Goal: Transaction & Acquisition: Purchase product/service

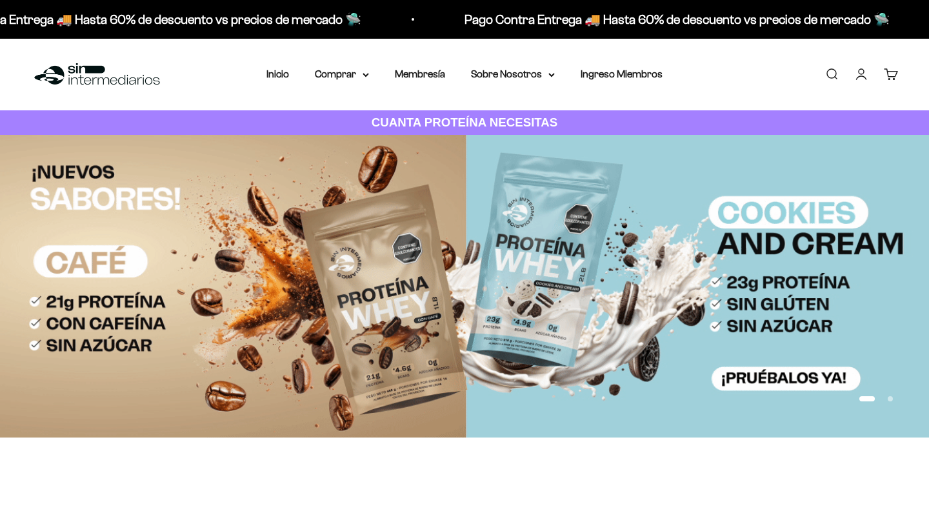
click at [868, 74] on link "Iniciar sesión" at bounding box center [861, 74] width 14 height 14
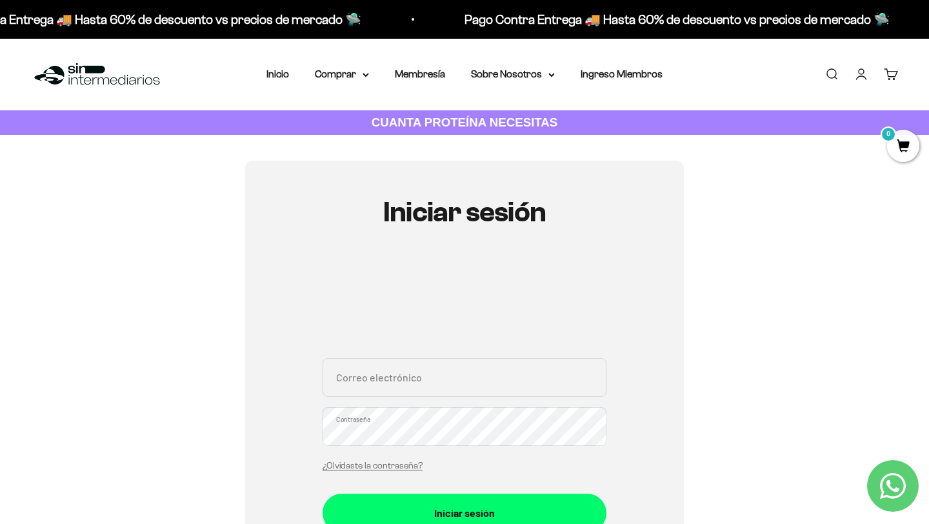
scroll to position [72, 0]
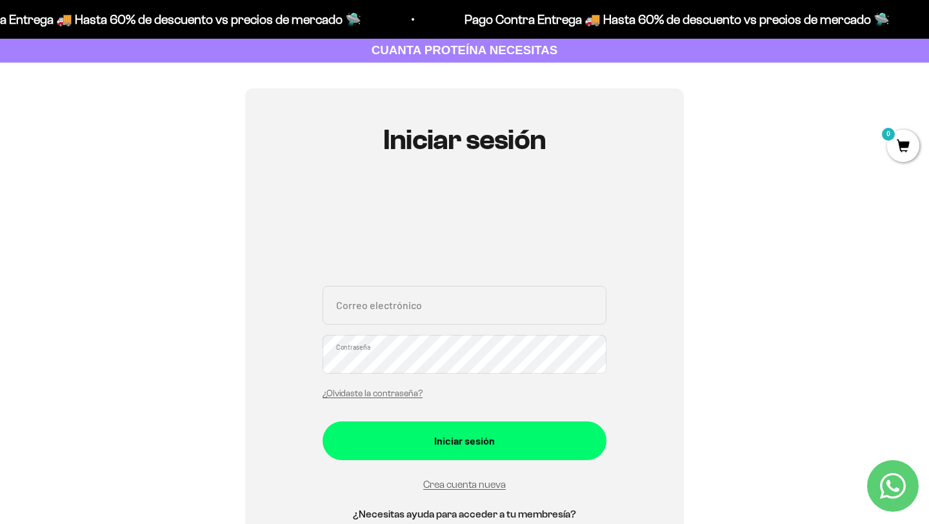
click at [370, 304] on input "Correo electrónico" at bounding box center [465, 305] width 284 height 39
type input "[EMAIL_ADDRESS][DOMAIN_NAME]"
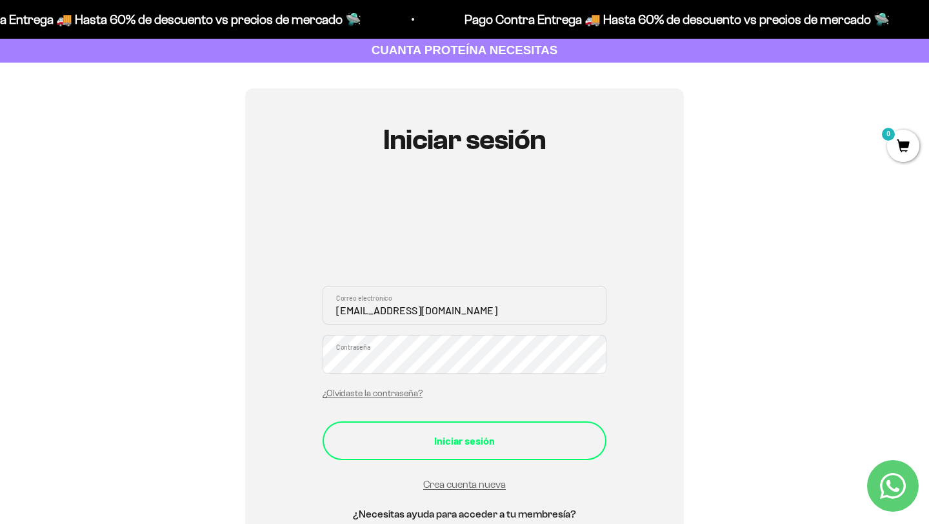
click at [439, 437] on div "Iniciar sesión" at bounding box center [464, 440] width 232 height 17
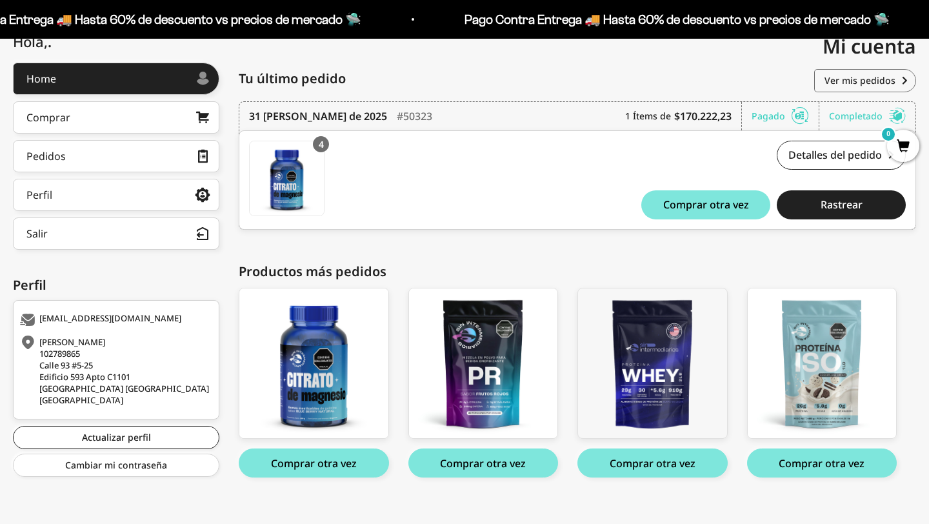
scroll to position [174, 0]
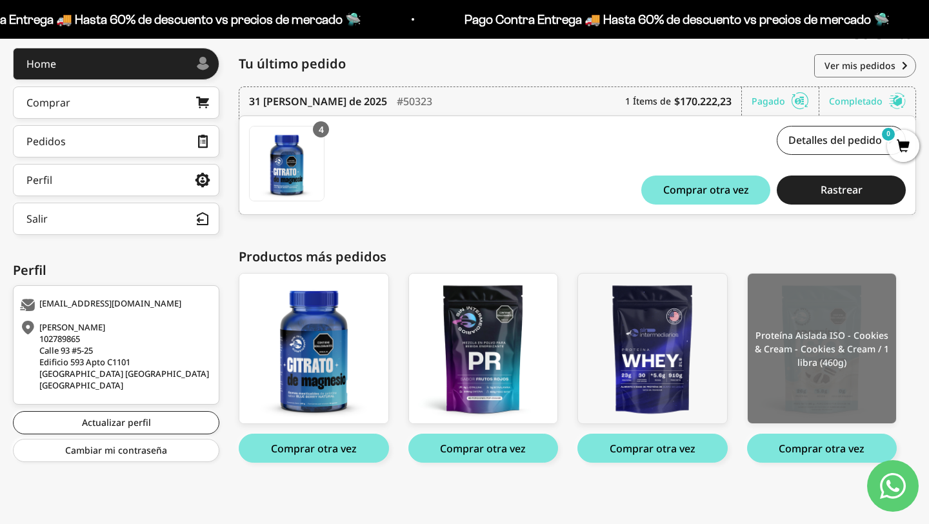
click at [764, 381] on img at bounding box center [822, 349] width 149 height 150
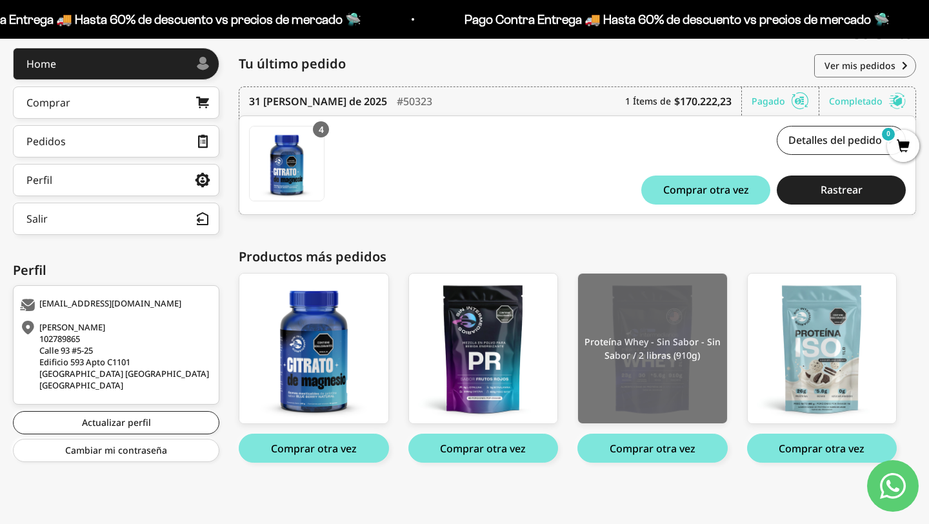
click at [635, 321] on img at bounding box center [652, 349] width 149 height 150
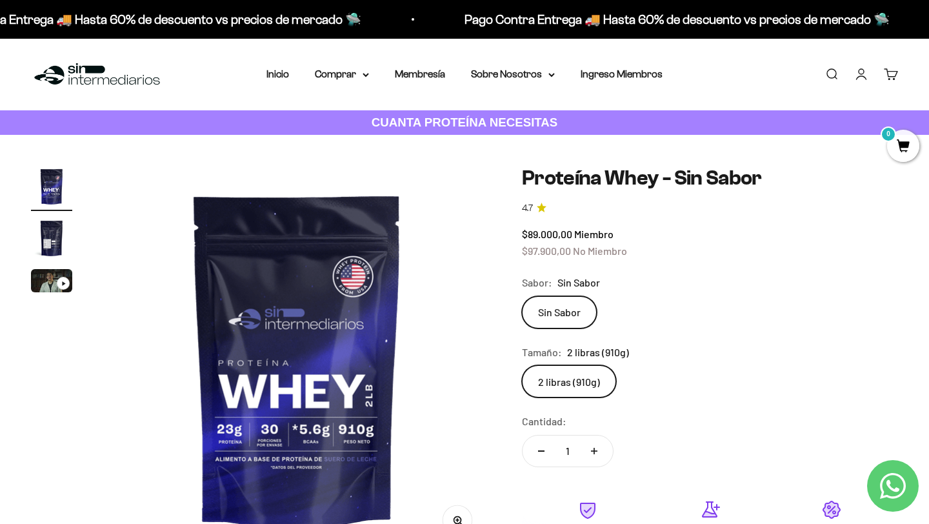
click at [77, 74] on img at bounding box center [97, 75] width 132 height 28
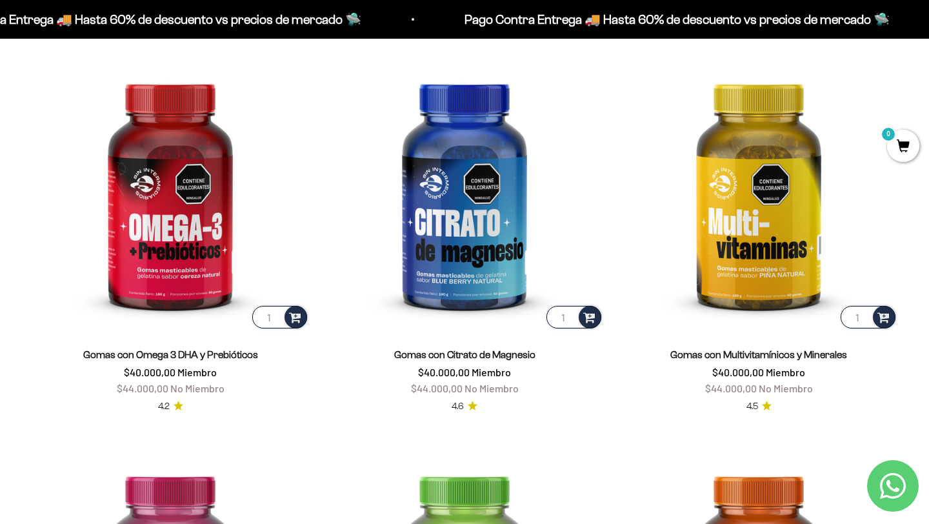
scroll to position [1831, 0]
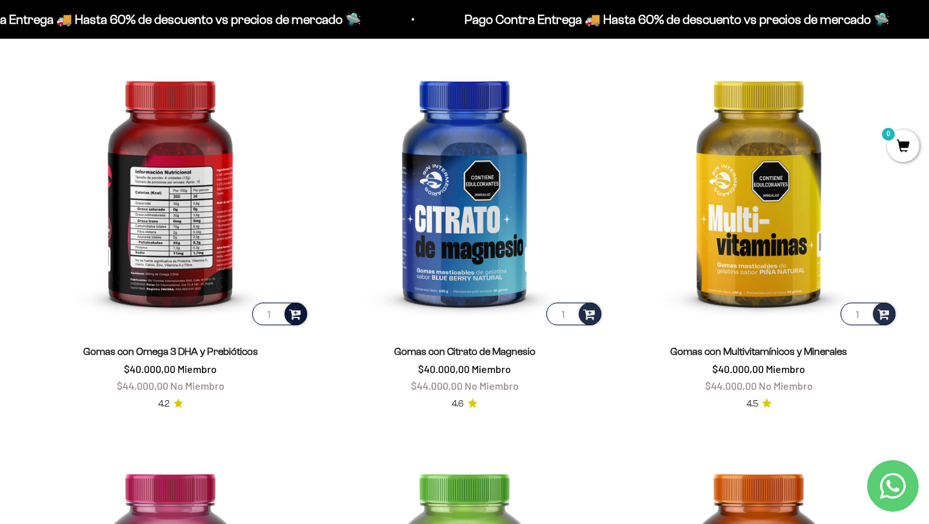
click at [296, 312] on span at bounding box center [295, 313] width 12 height 15
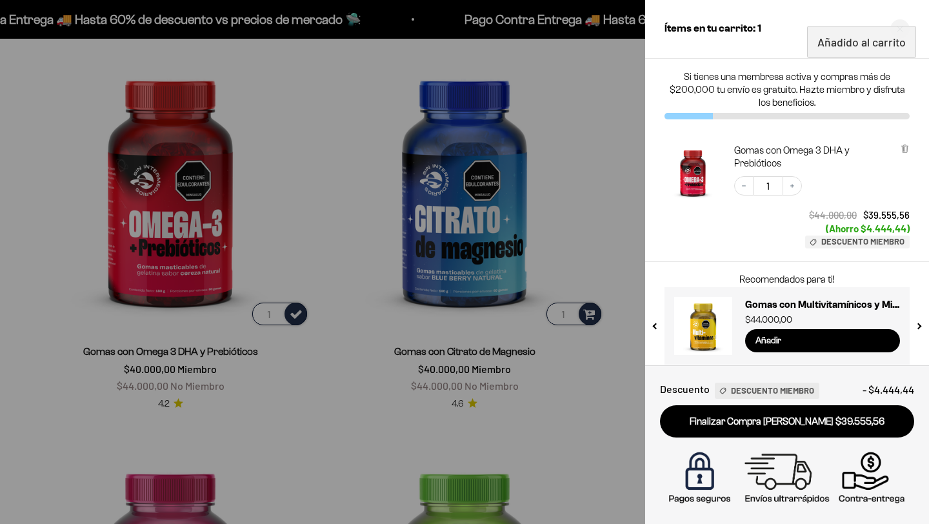
click at [342, 364] on div at bounding box center [464, 262] width 929 height 524
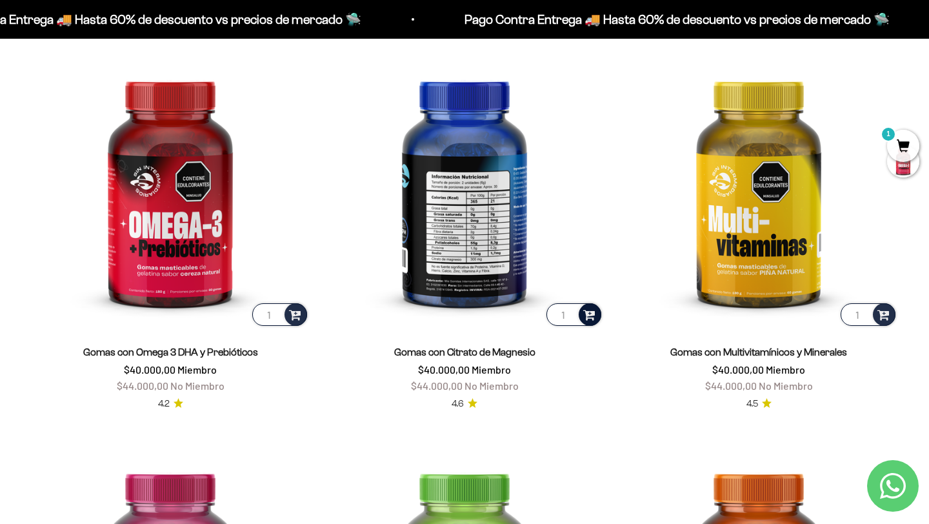
click at [587, 313] on span at bounding box center [589, 313] width 12 height 15
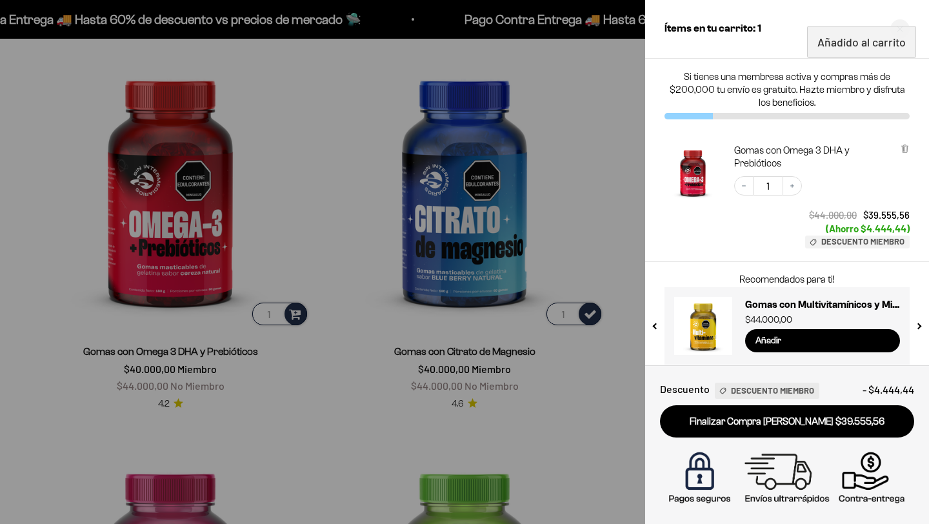
click at [311, 437] on div at bounding box center [464, 262] width 929 height 524
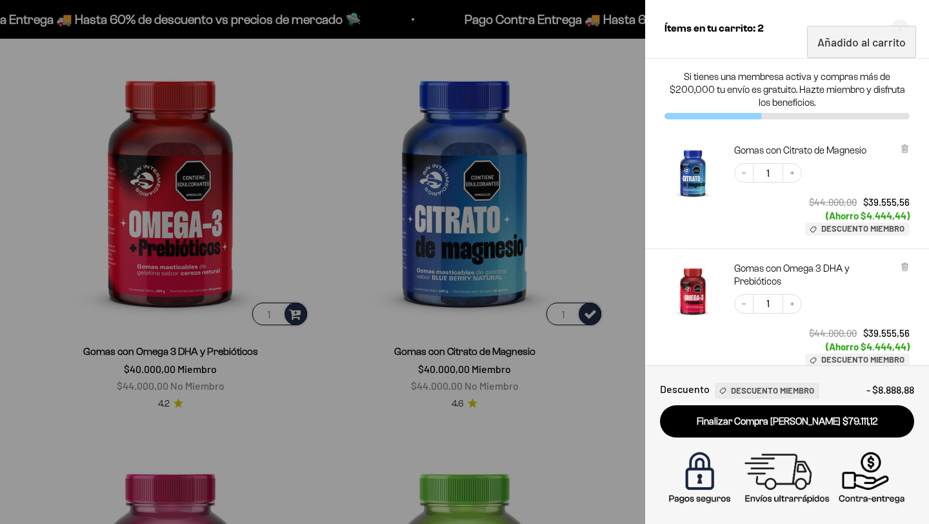
click at [602, 193] on div at bounding box center [464, 262] width 929 height 524
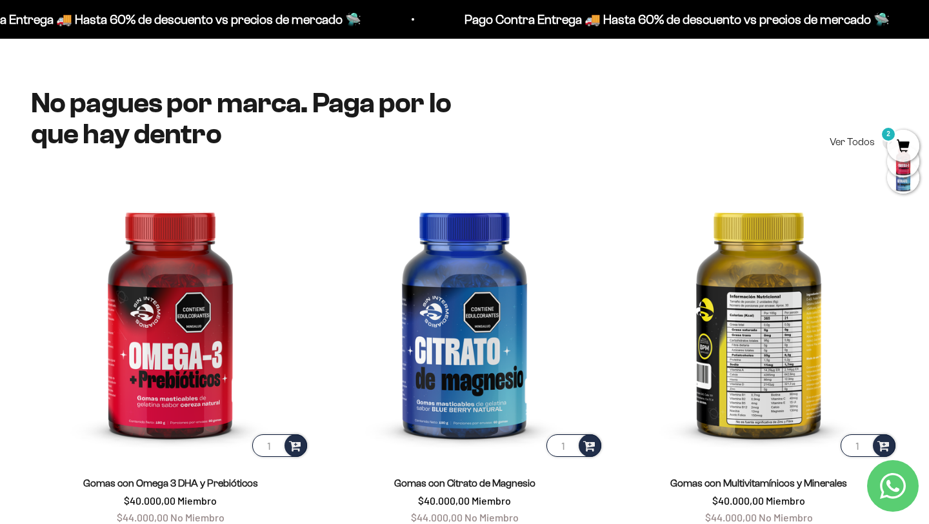
scroll to position [1777, 0]
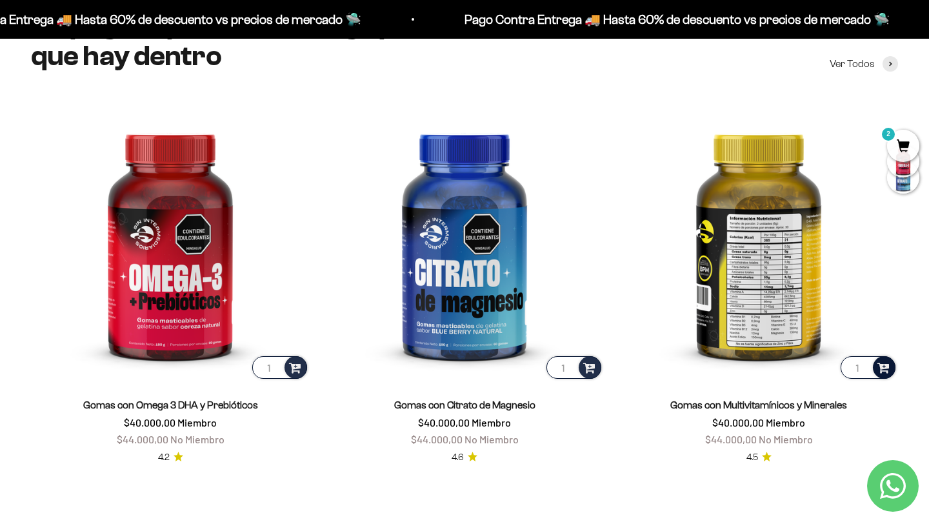
click at [886, 371] on span at bounding box center [883, 366] width 12 height 15
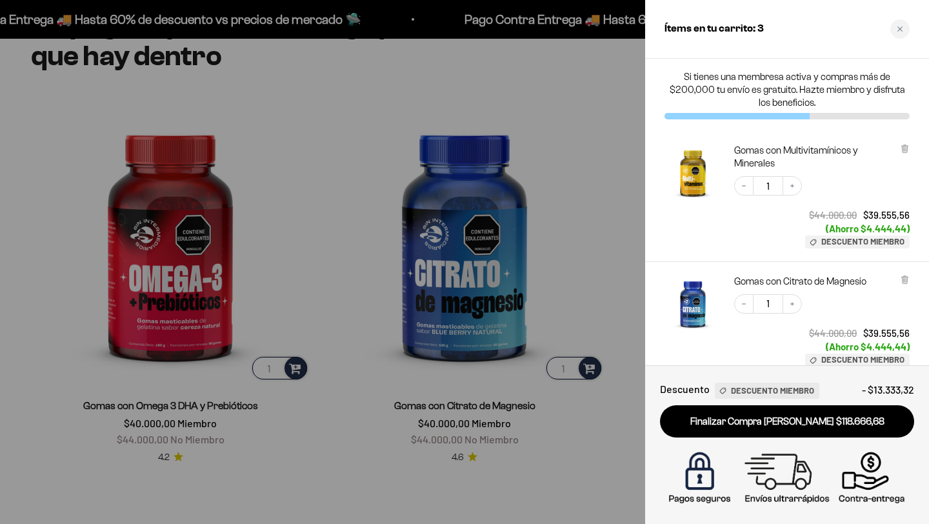
click at [612, 132] on div at bounding box center [464, 262] width 929 height 524
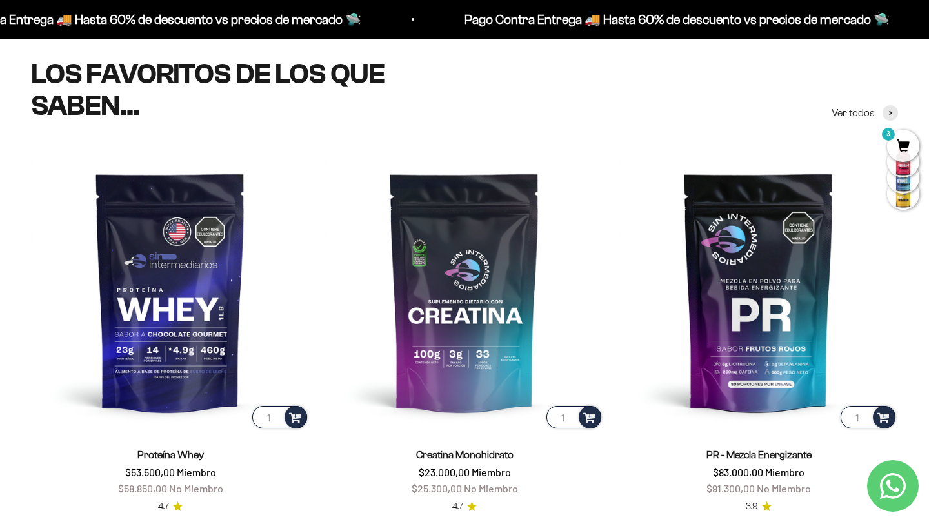
scroll to position [444, 0]
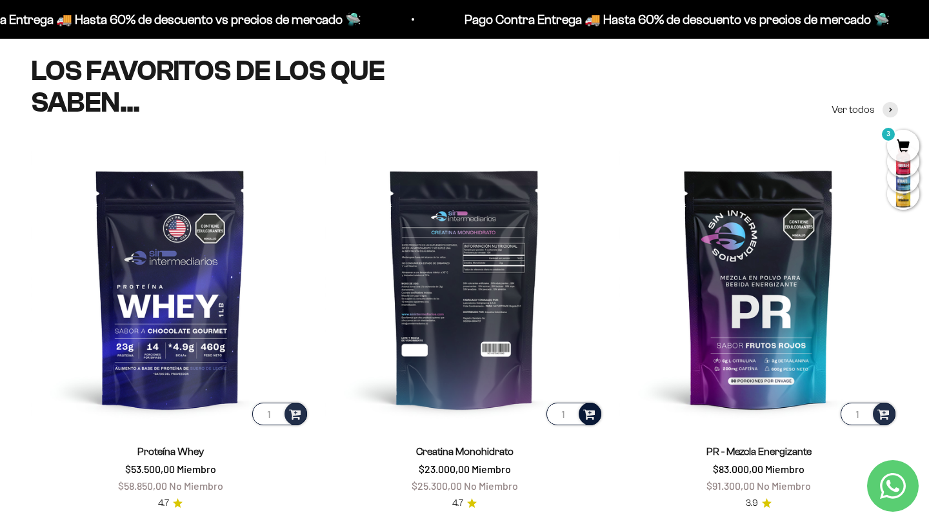
click at [592, 414] on span at bounding box center [589, 413] width 12 height 15
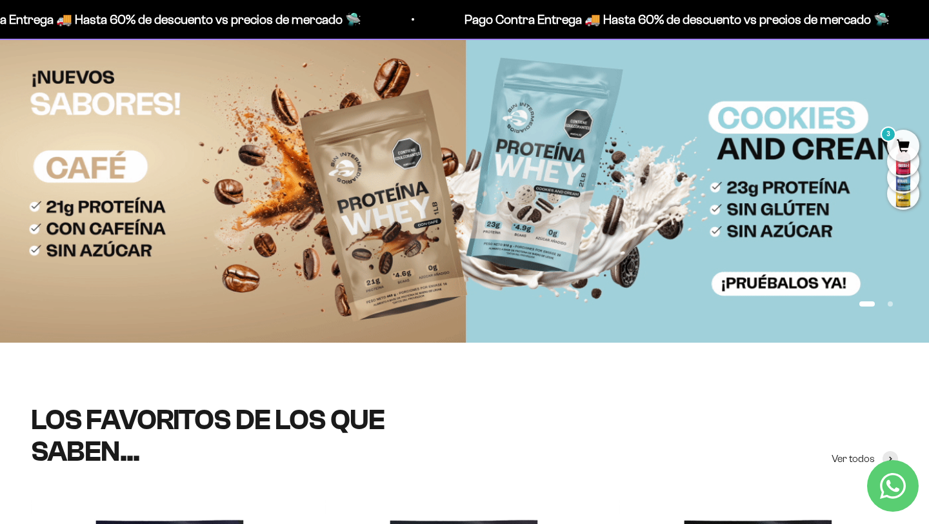
scroll to position [0, 0]
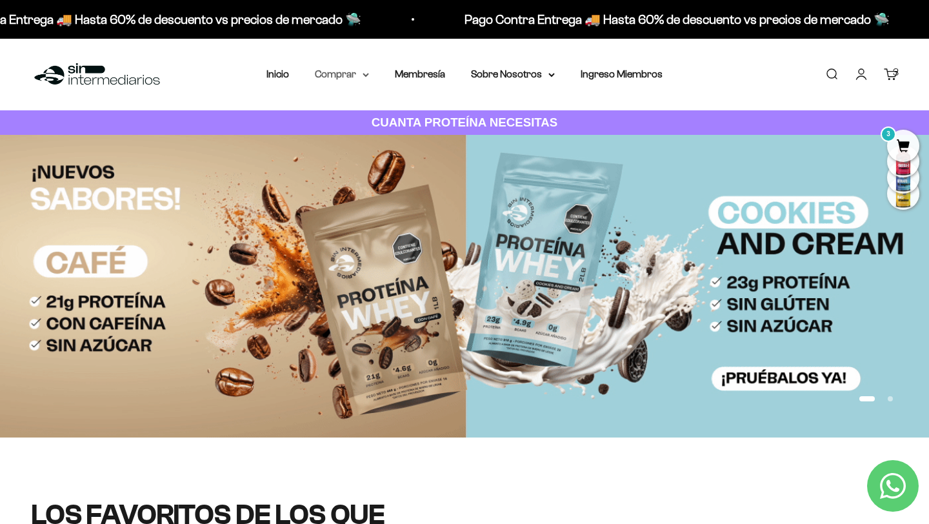
click at [359, 75] on summary "Comprar" at bounding box center [342, 74] width 54 height 17
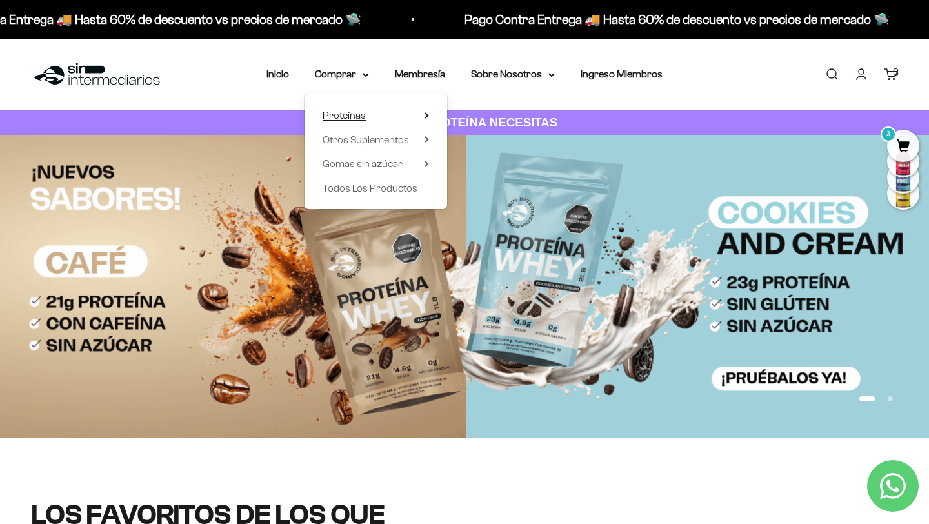
click at [428, 116] on icon at bounding box center [426, 115] width 3 height 5
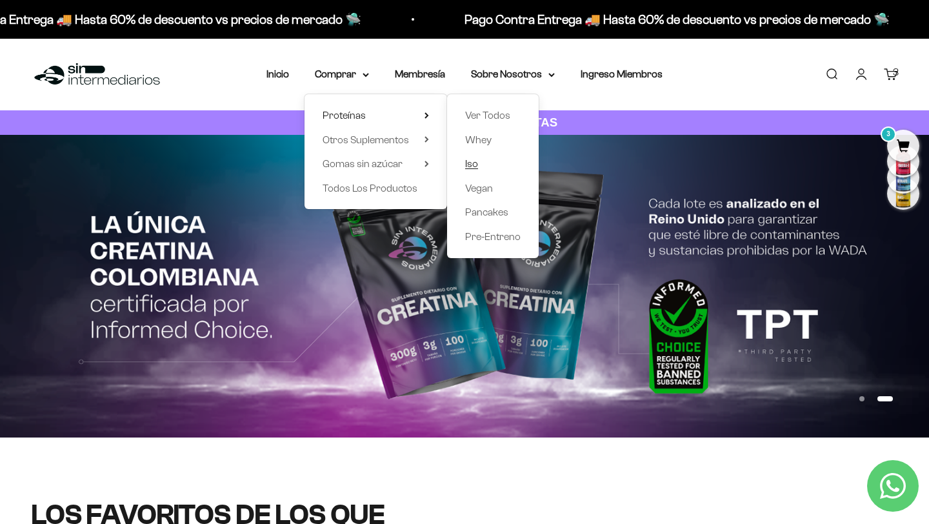
click at [470, 165] on span "Iso" at bounding box center [471, 163] width 13 height 11
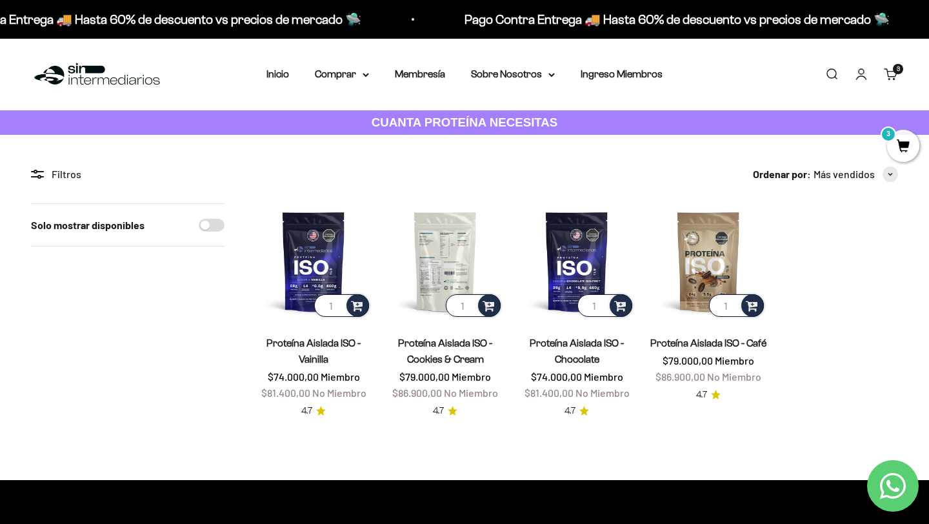
click at [459, 275] on img at bounding box center [445, 261] width 116 height 116
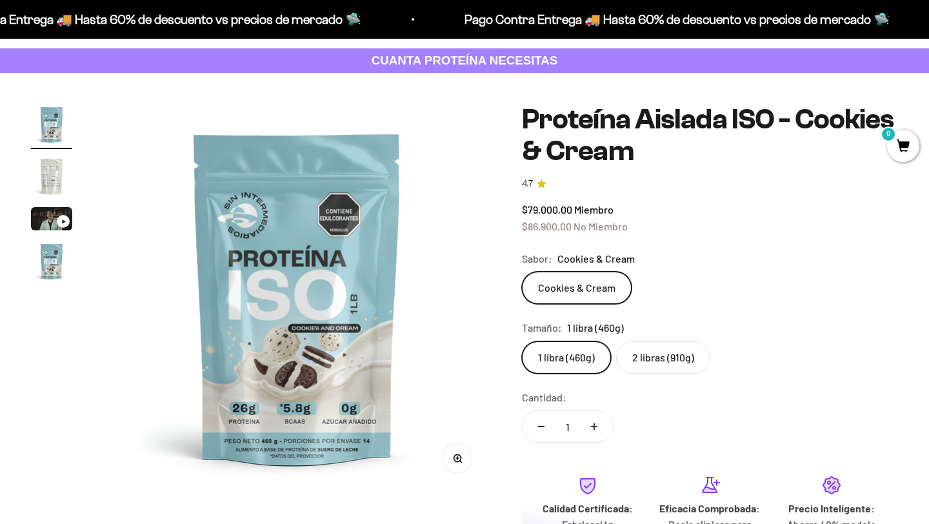
scroll to position [70, 0]
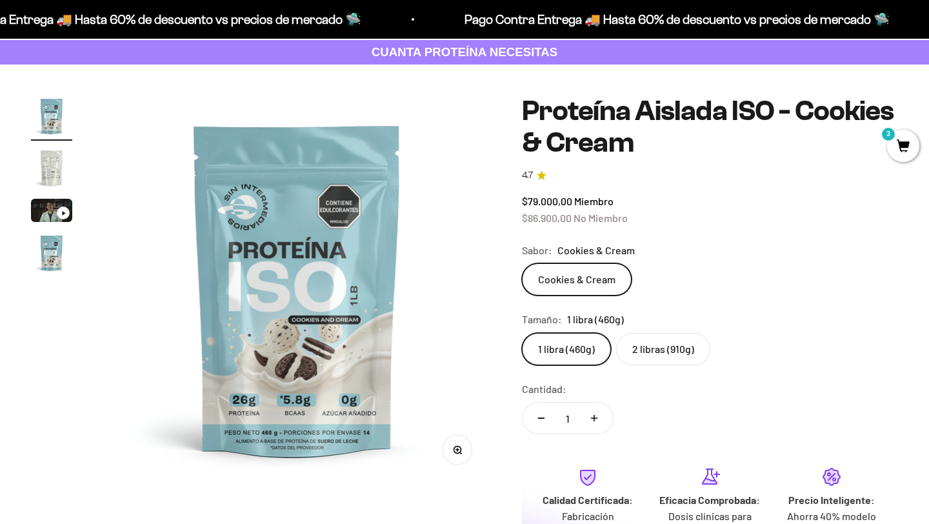
click at [639, 343] on label "2 libras (910g)" at bounding box center [663, 349] width 94 height 32
click at [522, 333] on input "2 libras (910g)" at bounding box center [521, 332] width 1 height 1
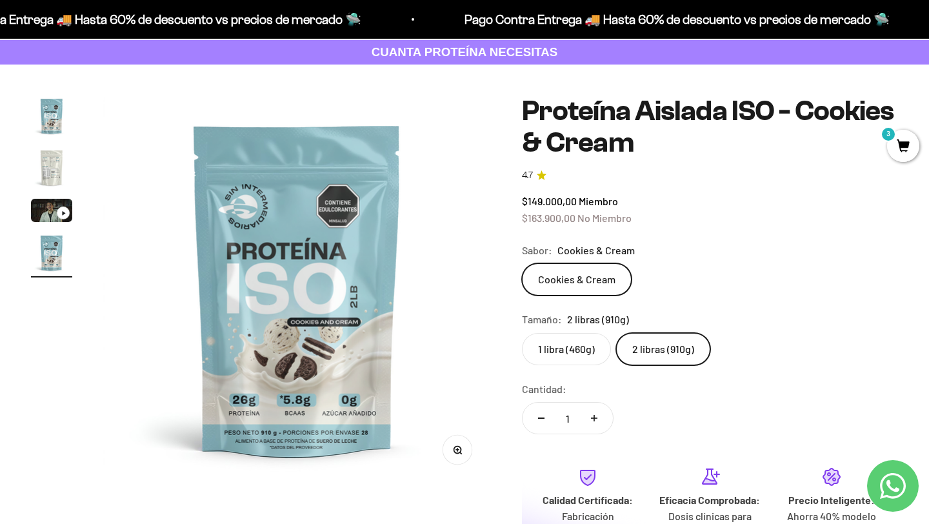
click at [578, 284] on label "Cookies & Cream" at bounding box center [577, 279] width 110 height 32
click at [522, 263] on input "Cookies & Cream" at bounding box center [521, 263] width 1 height 1
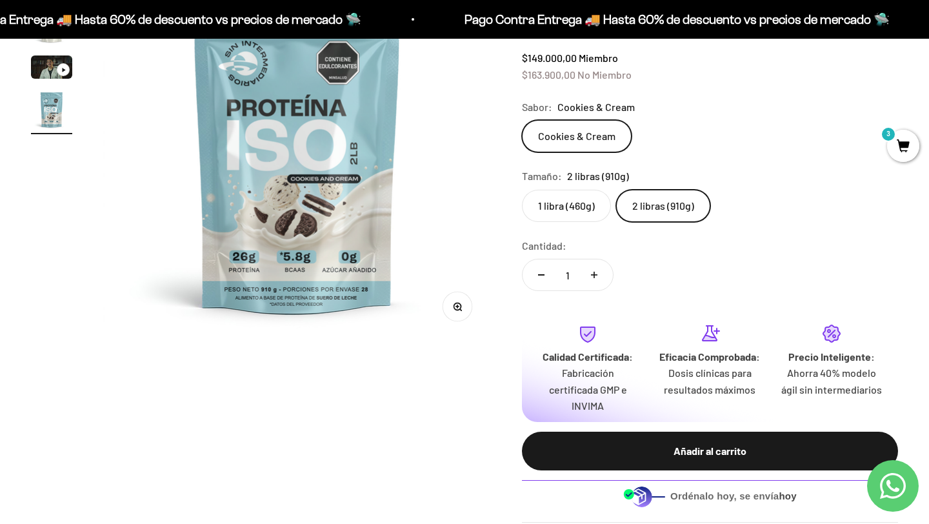
scroll to position [217, 0]
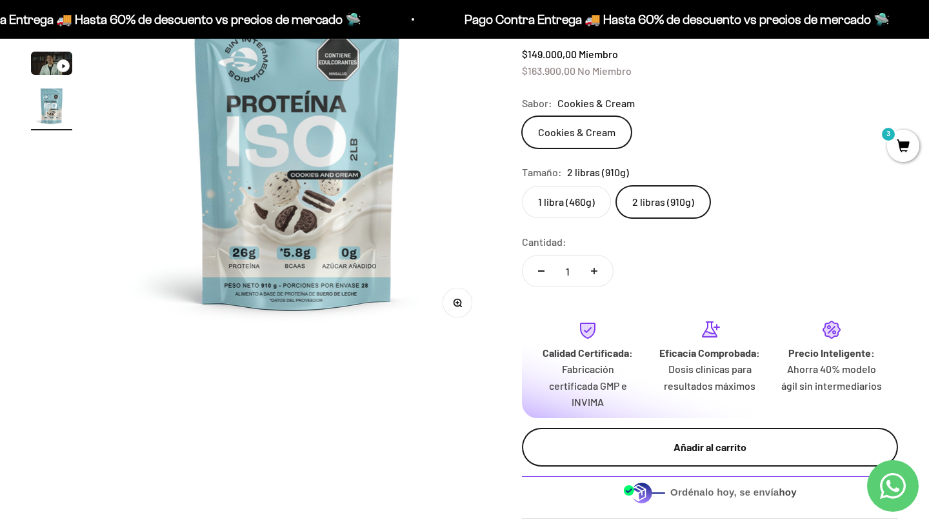
click at [628, 440] on div "Añadir al carrito" at bounding box center [710, 447] width 324 height 17
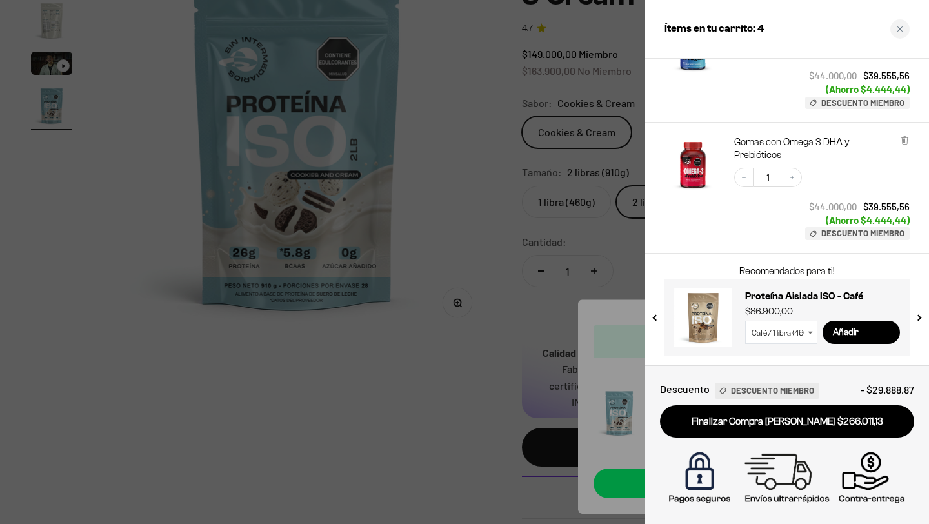
scroll to position [391, 0]
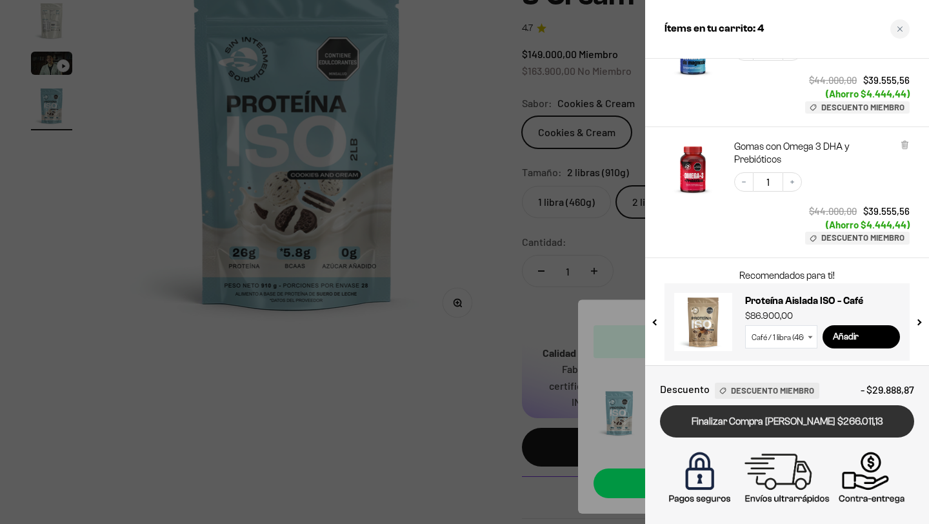
click at [764, 428] on link "Finalizar Compra [PERSON_NAME] $266.011,13" at bounding box center [787, 421] width 254 height 33
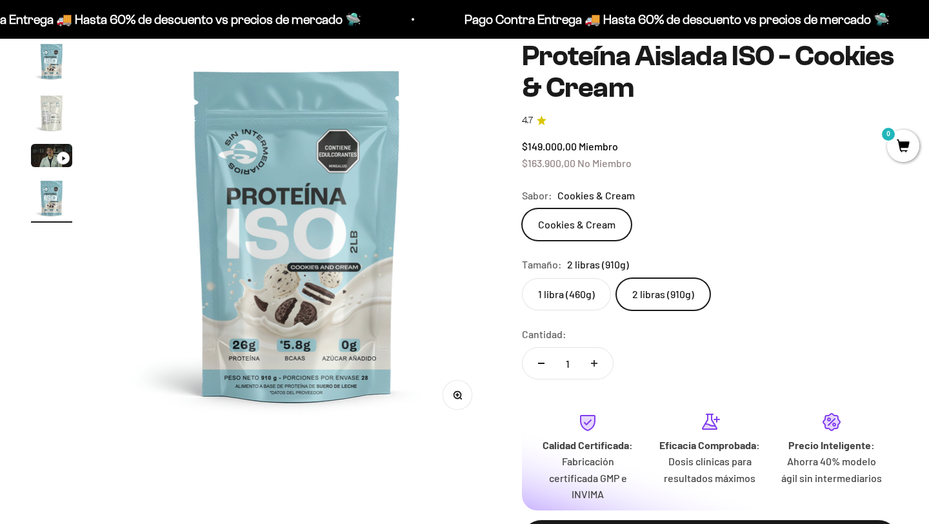
scroll to position [217, 0]
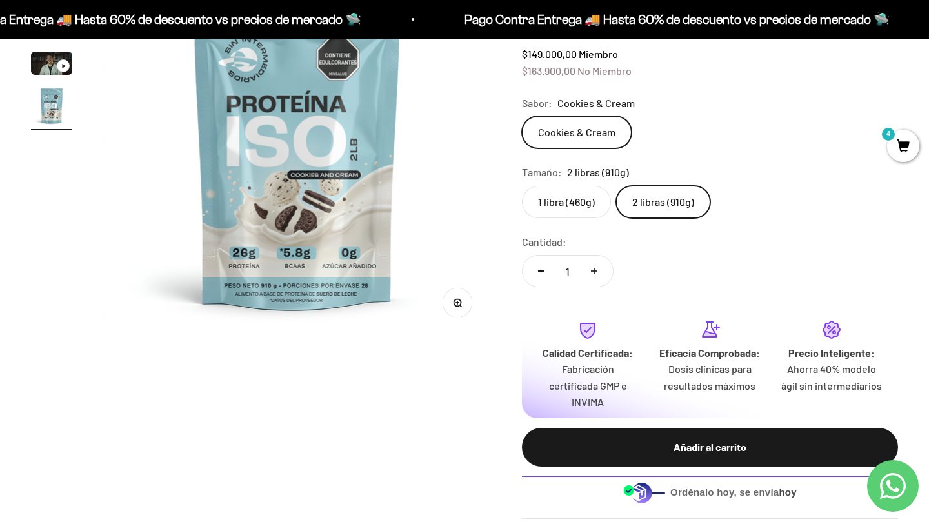
click at [893, 141] on span "4" at bounding box center [903, 146] width 32 height 32
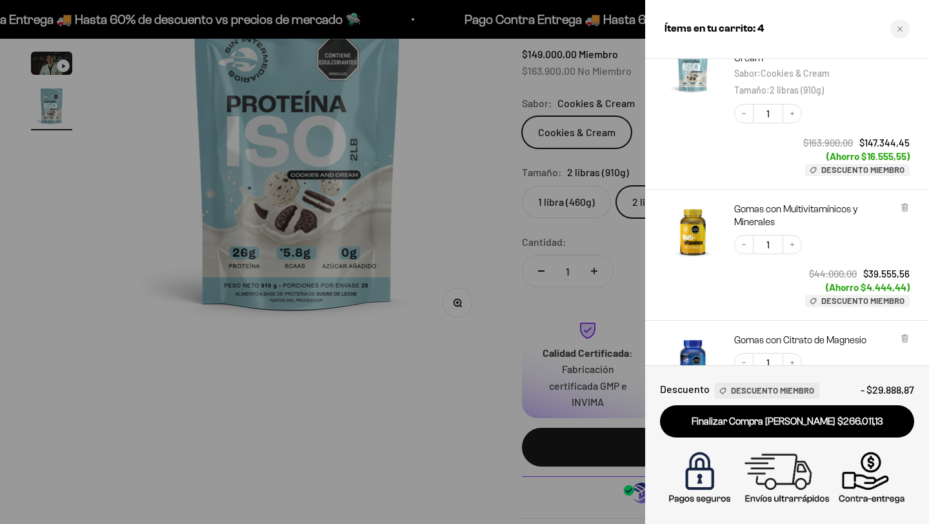
scroll to position [0, 0]
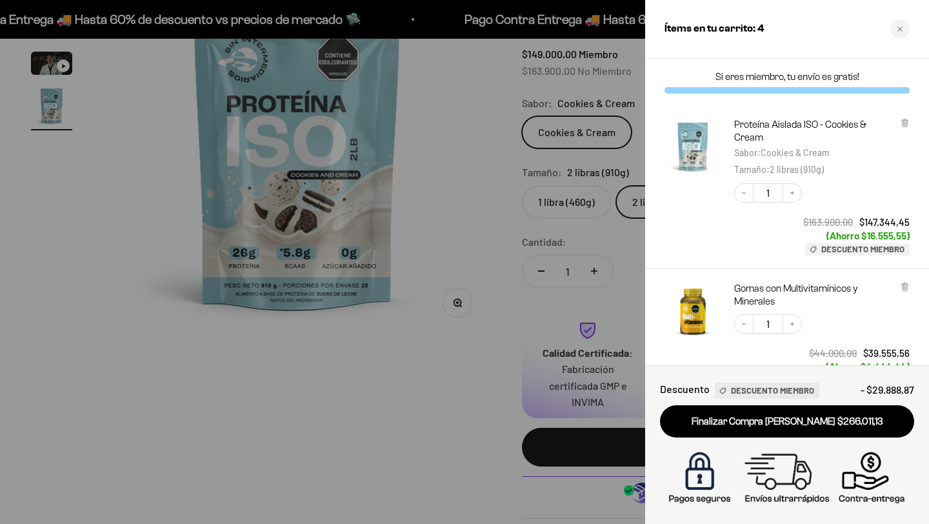
click at [170, 225] on div at bounding box center [464, 262] width 929 height 524
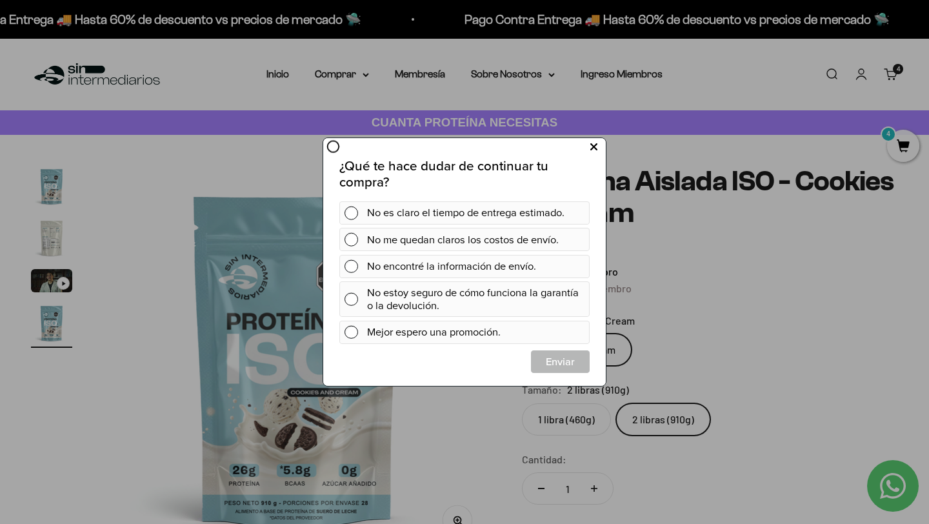
click at [597, 141] on icon at bounding box center [593, 147] width 7 height 17
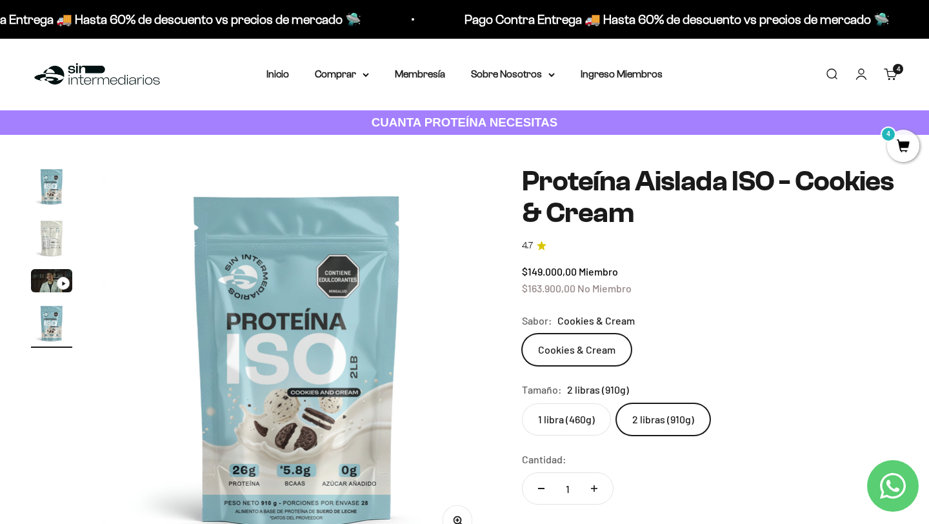
click at [298, 82] on nav "Inicio Comprar Proteínas Ver Todos Whey Iso Vegan" at bounding box center [464, 74] width 396 height 17
click at [289, 78] on link "Inicio" at bounding box center [277, 73] width 23 height 11
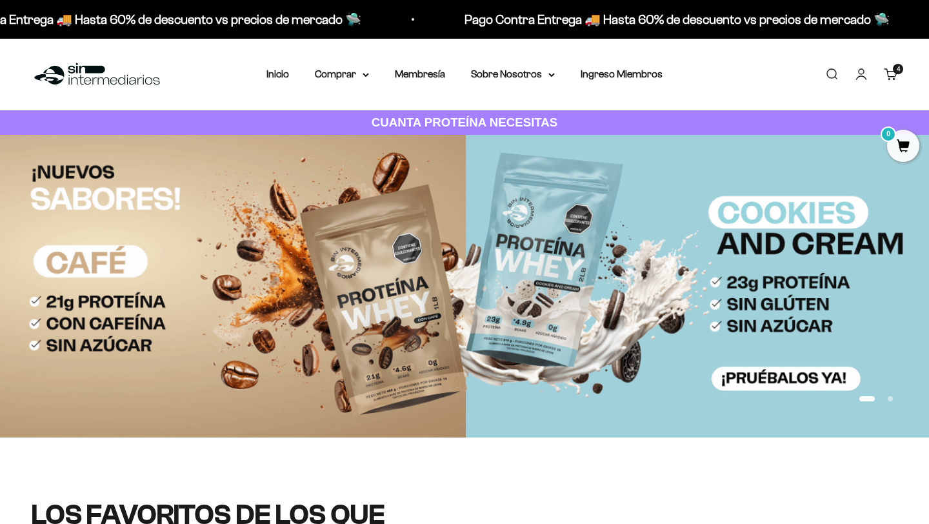
scroll to position [437, 0]
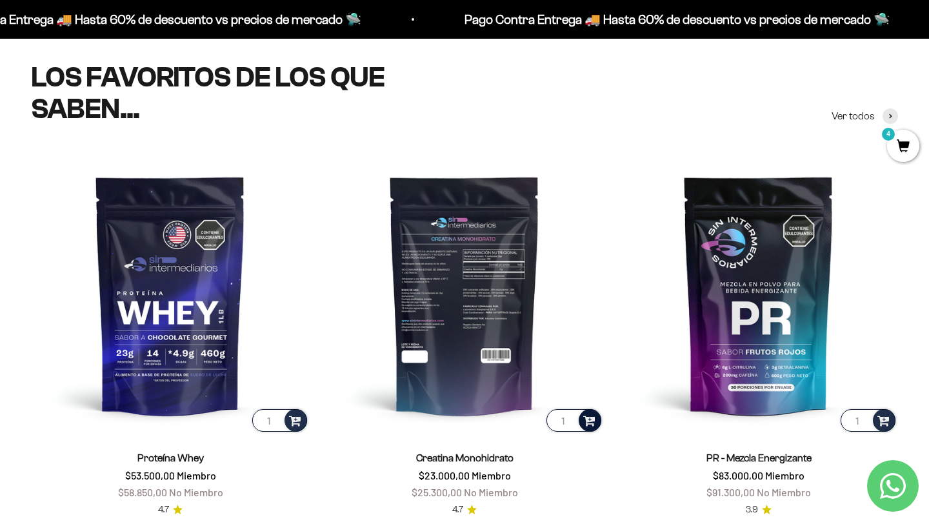
click at [586, 415] on span at bounding box center [589, 419] width 12 height 15
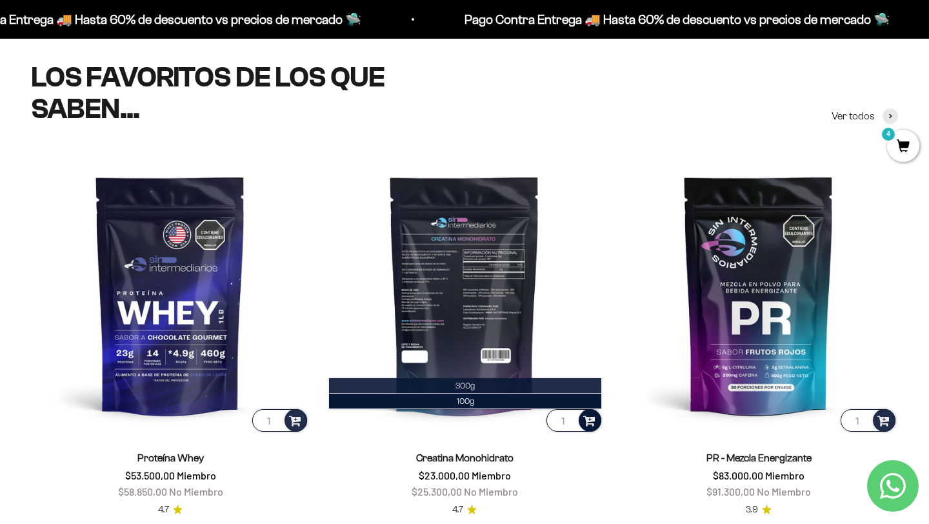
click at [454, 383] on li "300g" at bounding box center [465, 385] width 272 height 15
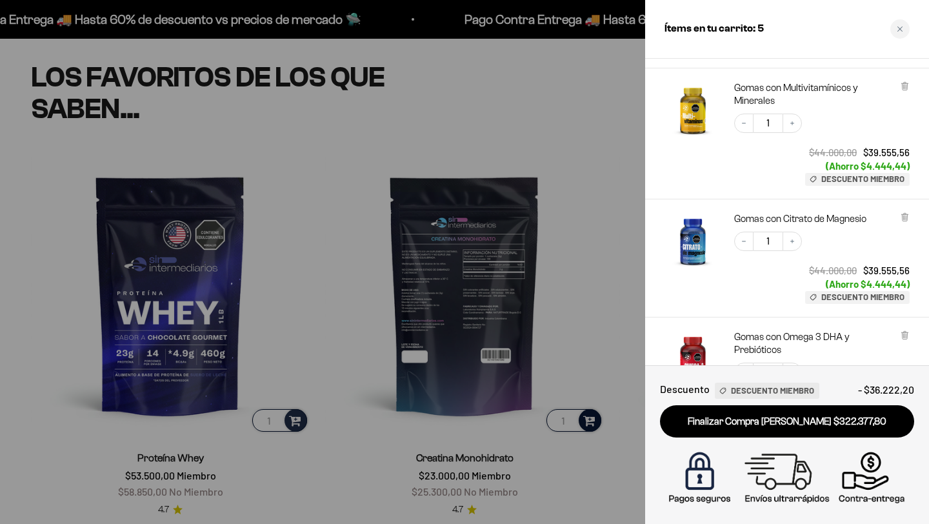
scroll to position [530, 0]
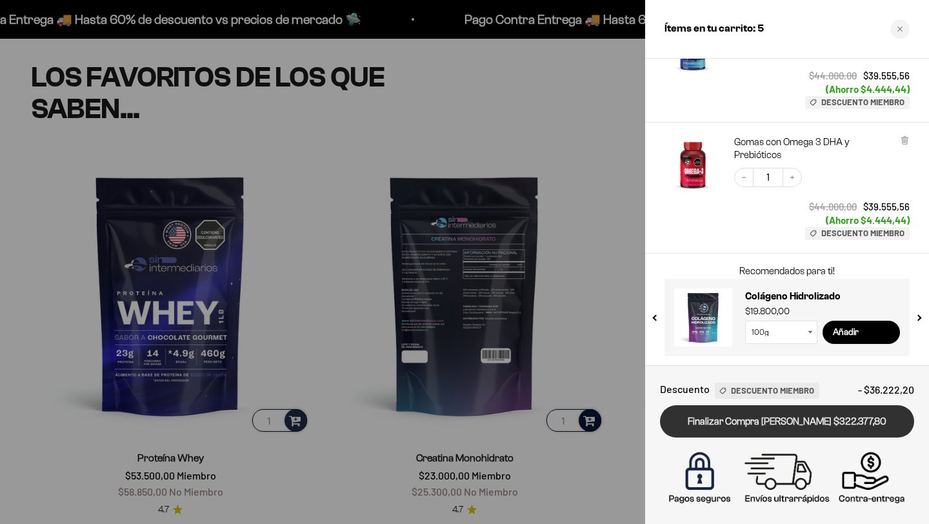
click at [755, 418] on link "Finalizar Compra [PERSON_NAME] $322.377,80" at bounding box center [787, 421] width 254 height 33
